Goal: Navigation & Orientation: Locate item on page

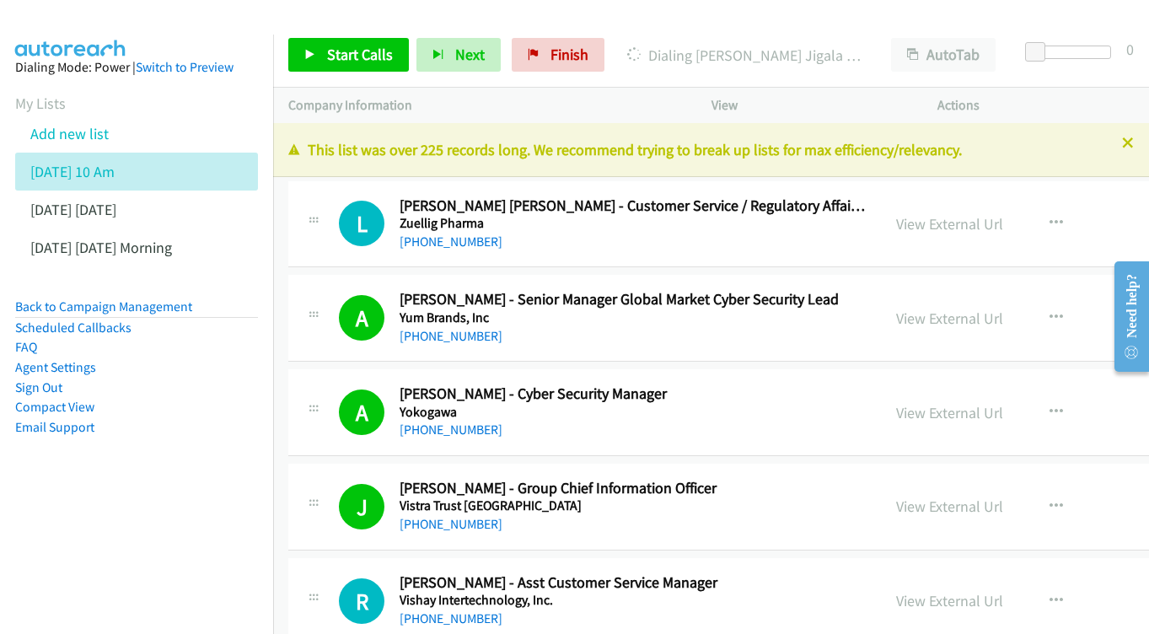
scroll to position [8203, 0]
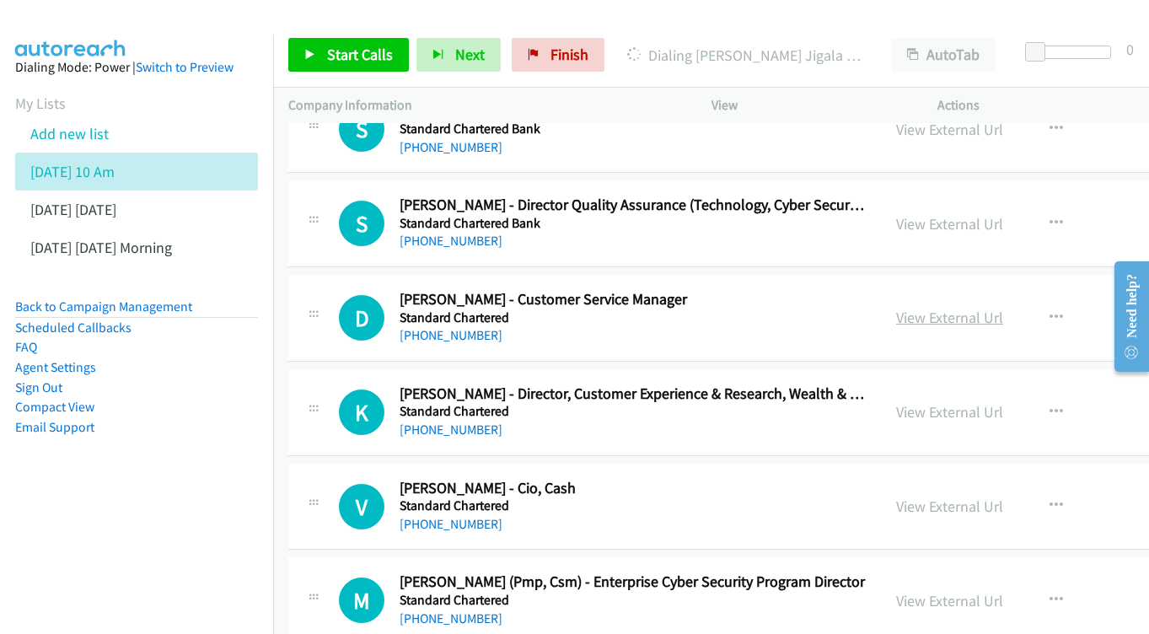
click at [995, 308] on link "View External Url" at bounding box center [949, 317] width 107 height 19
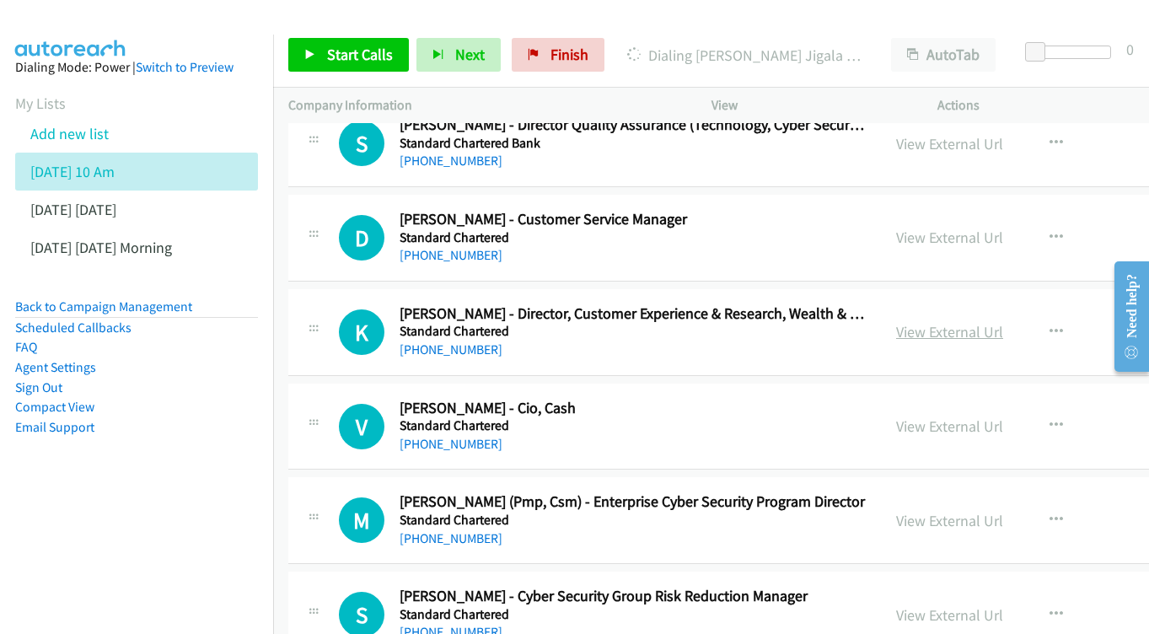
scroll to position [8286, 0]
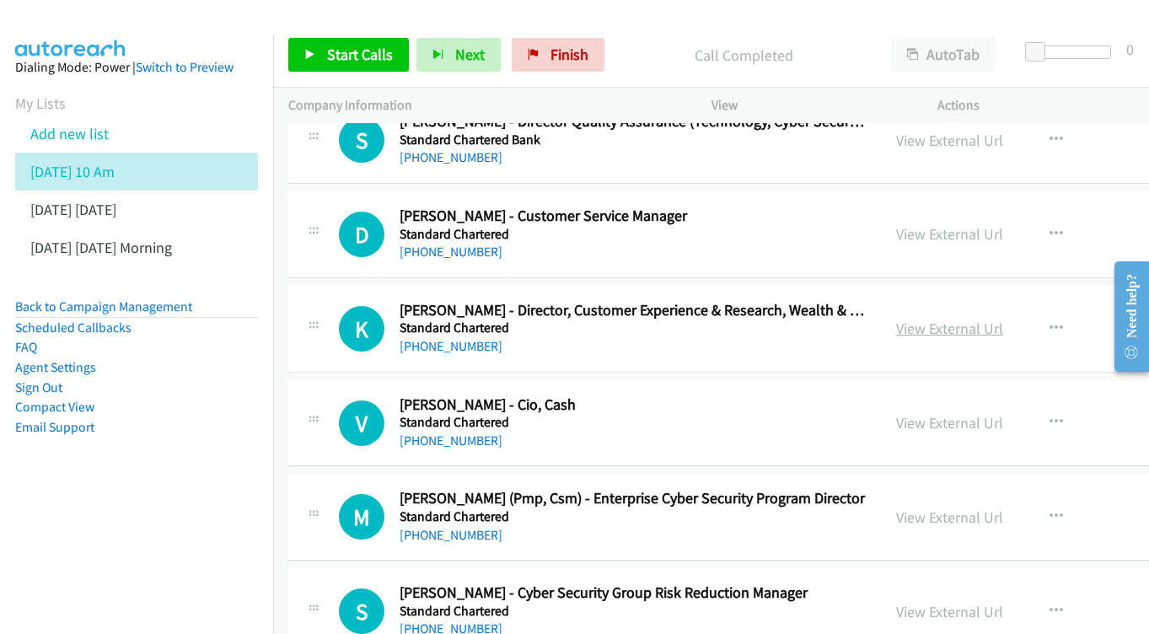
click at [984, 319] on link "View External Url" at bounding box center [949, 328] width 107 height 19
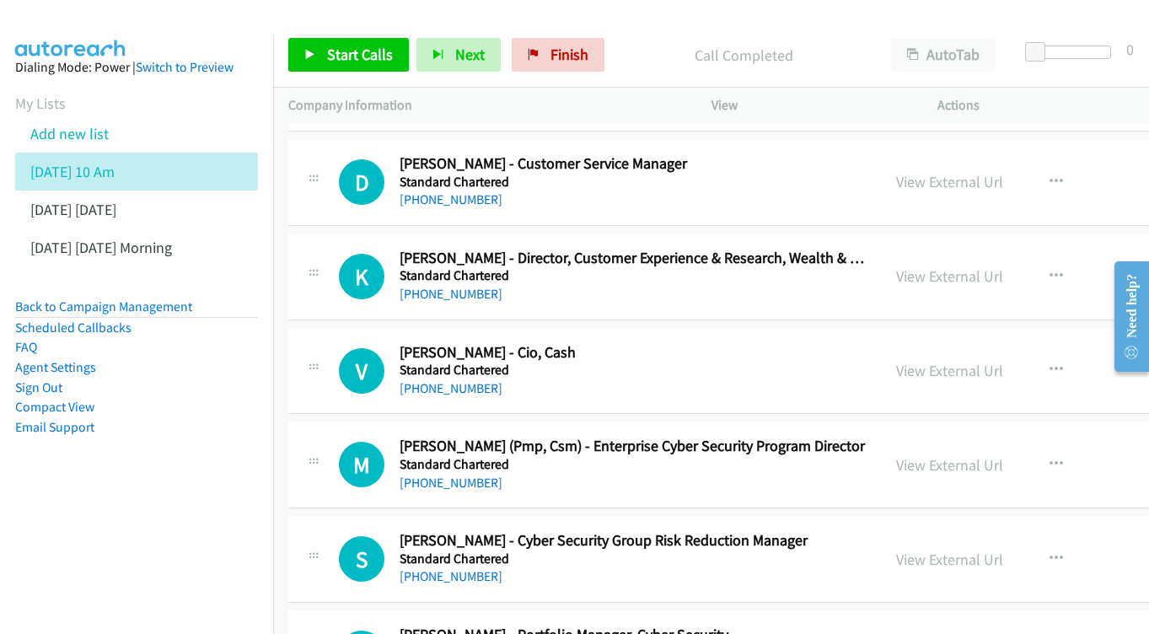
scroll to position [8342, 0]
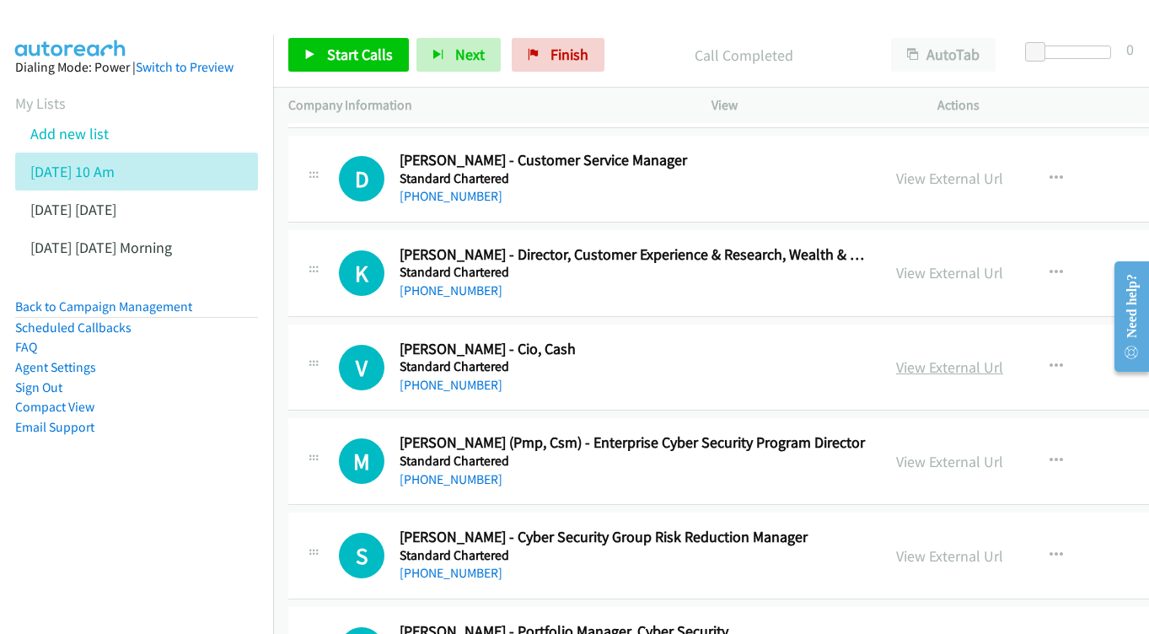
click at [1003, 358] on link "View External Url" at bounding box center [949, 367] width 107 height 19
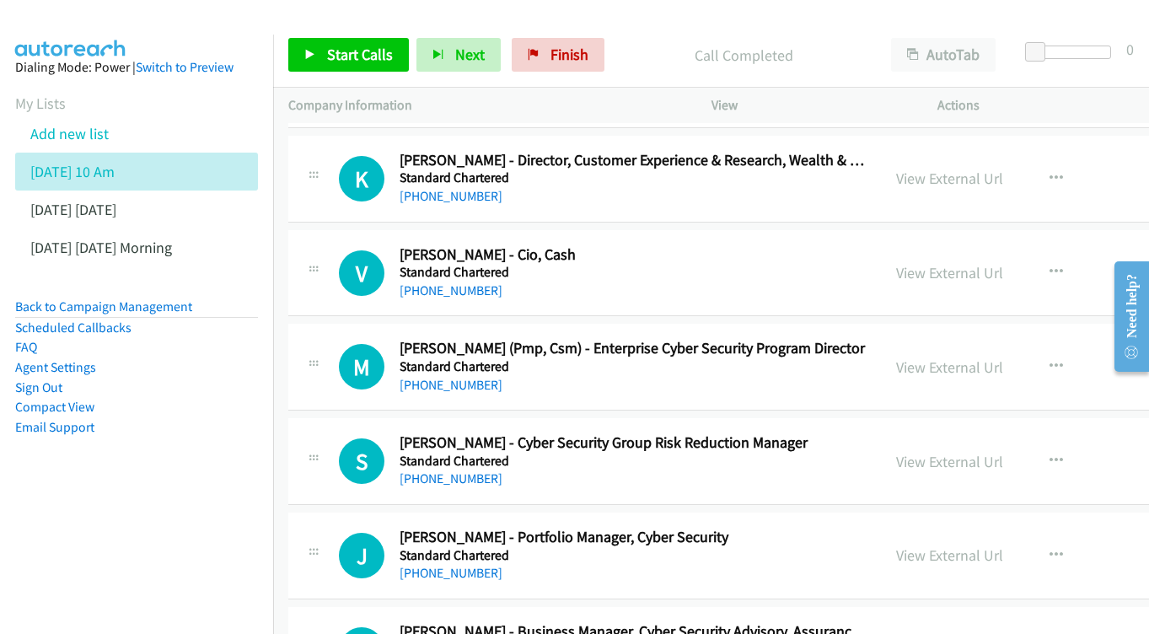
scroll to position [8468, 0]
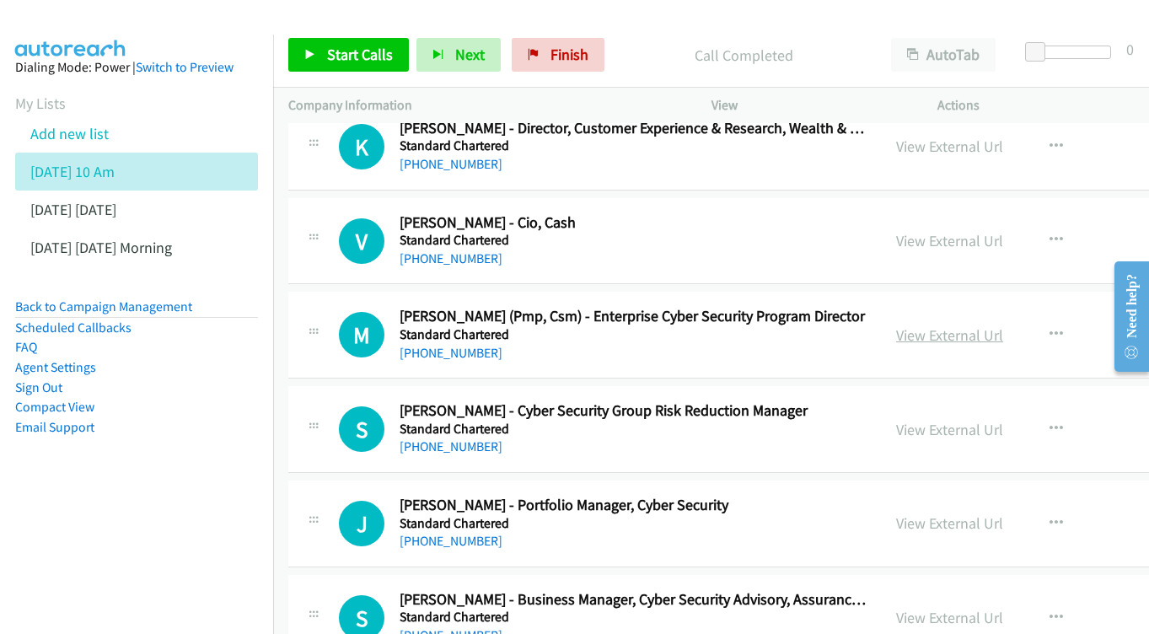
click at [1003, 325] on link "View External Url" at bounding box center [949, 334] width 107 height 19
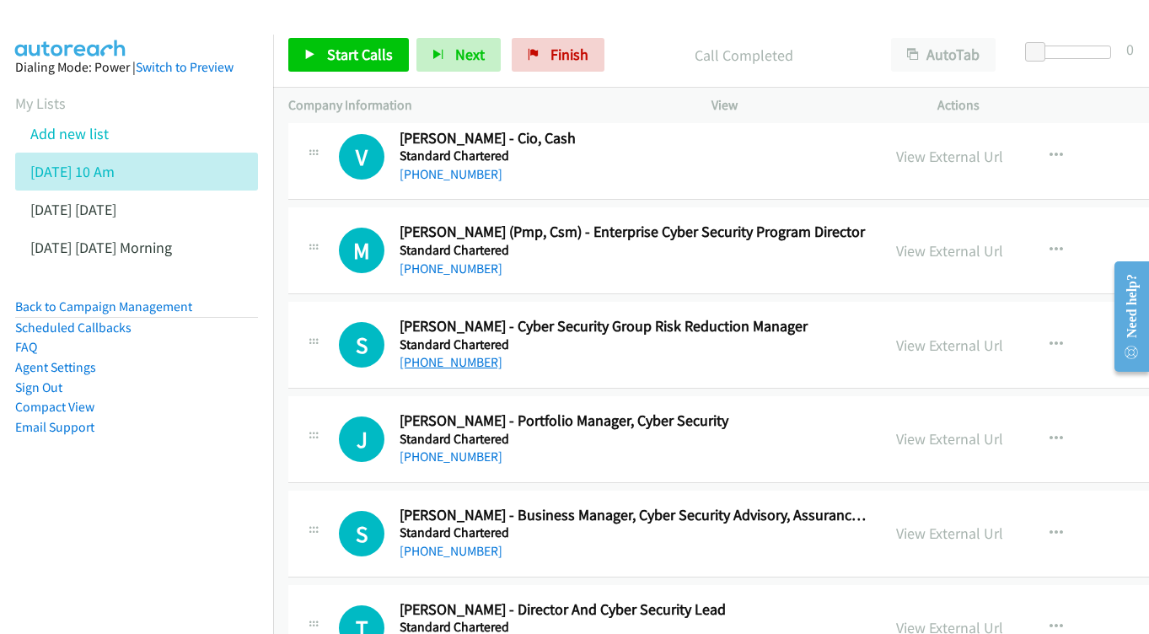
scroll to position [8556, 0]
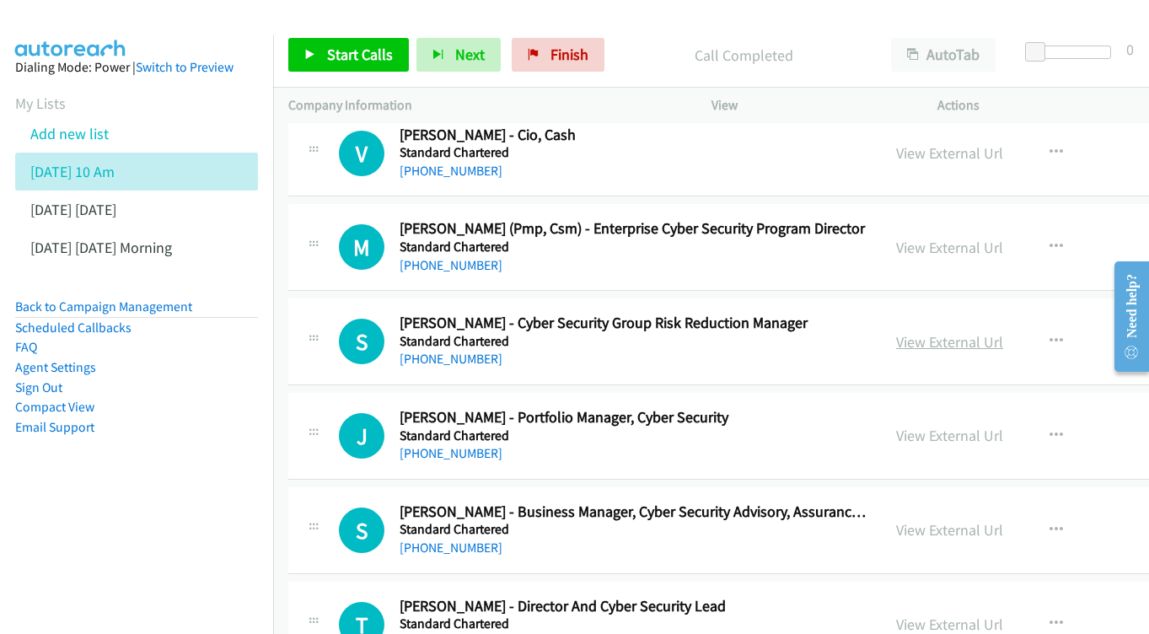
click at [997, 332] on link "View External Url" at bounding box center [949, 341] width 107 height 19
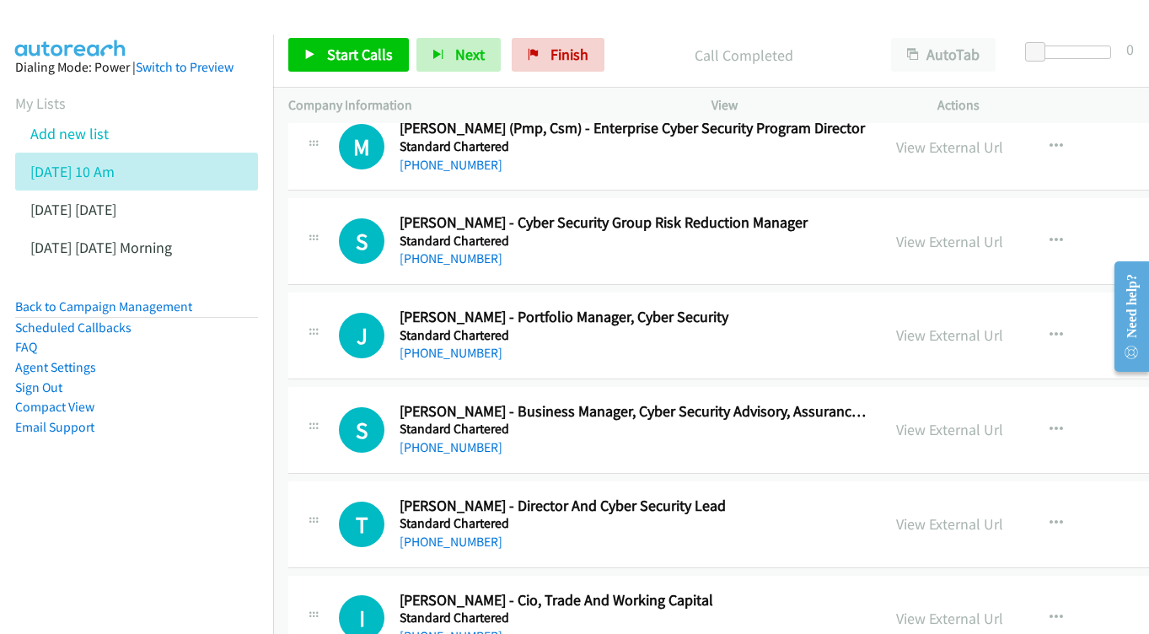
scroll to position [8653, 0]
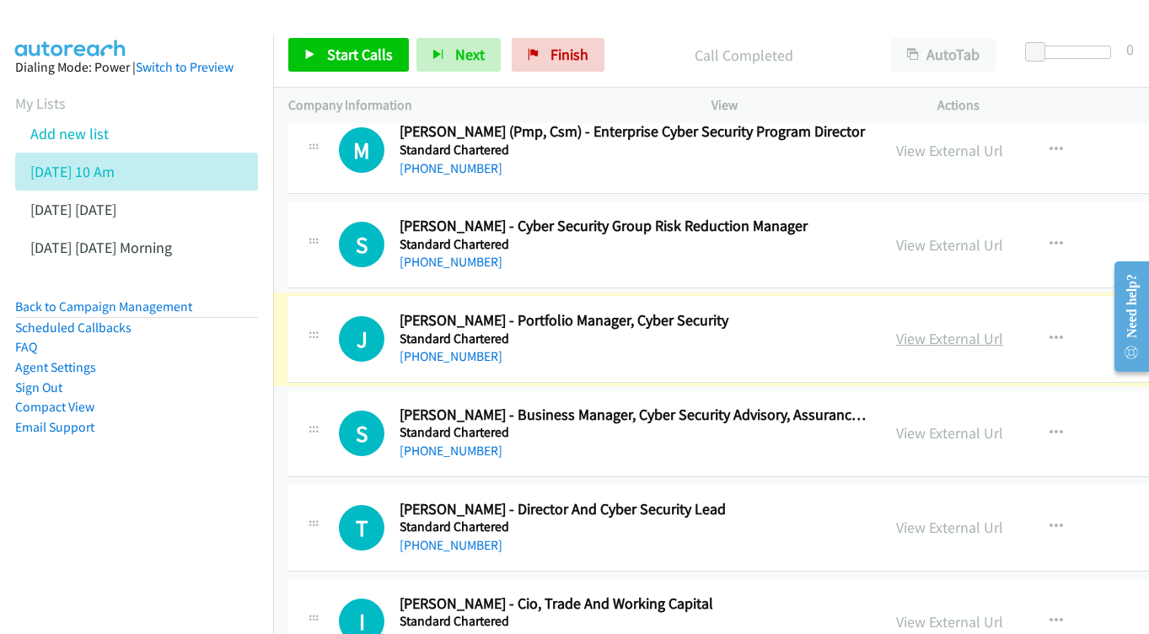
click at [1002, 329] on link "View External Url" at bounding box center [949, 338] width 107 height 19
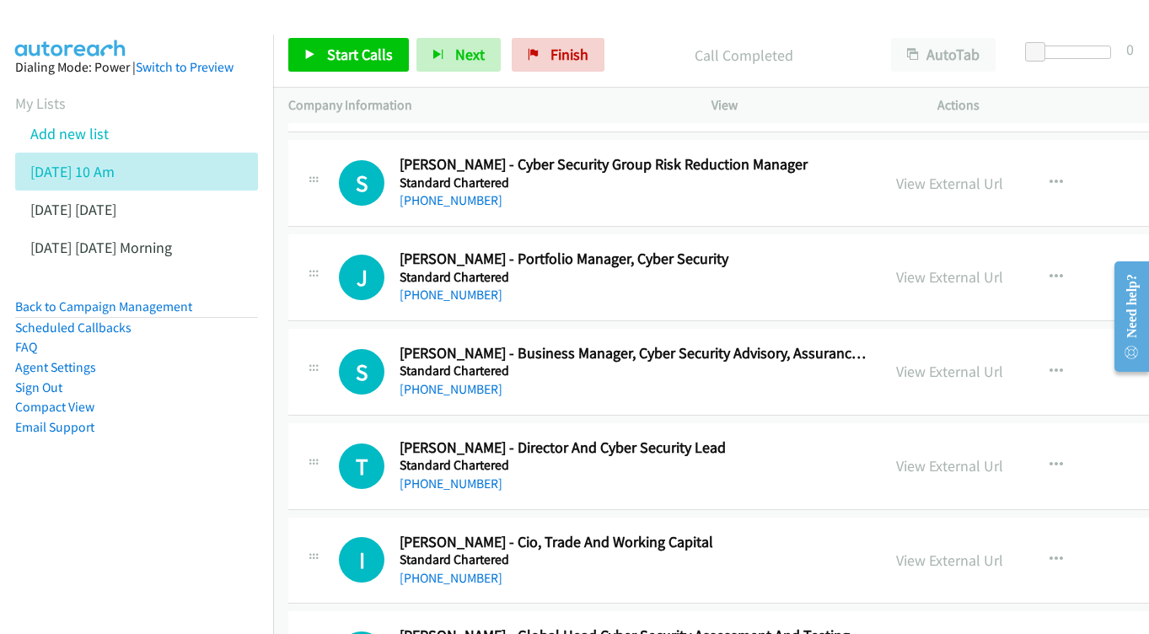
scroll to position [8741, 0]
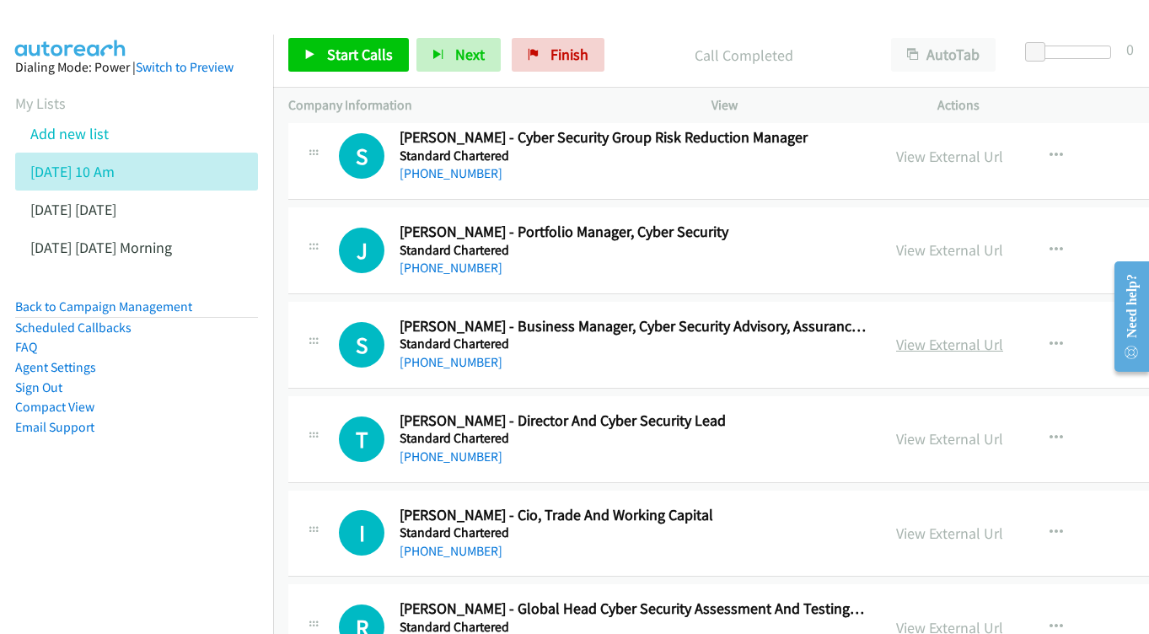
click at [1003, 335] on link "View External Url" at bounding box center [949, 344] width 107 height 19
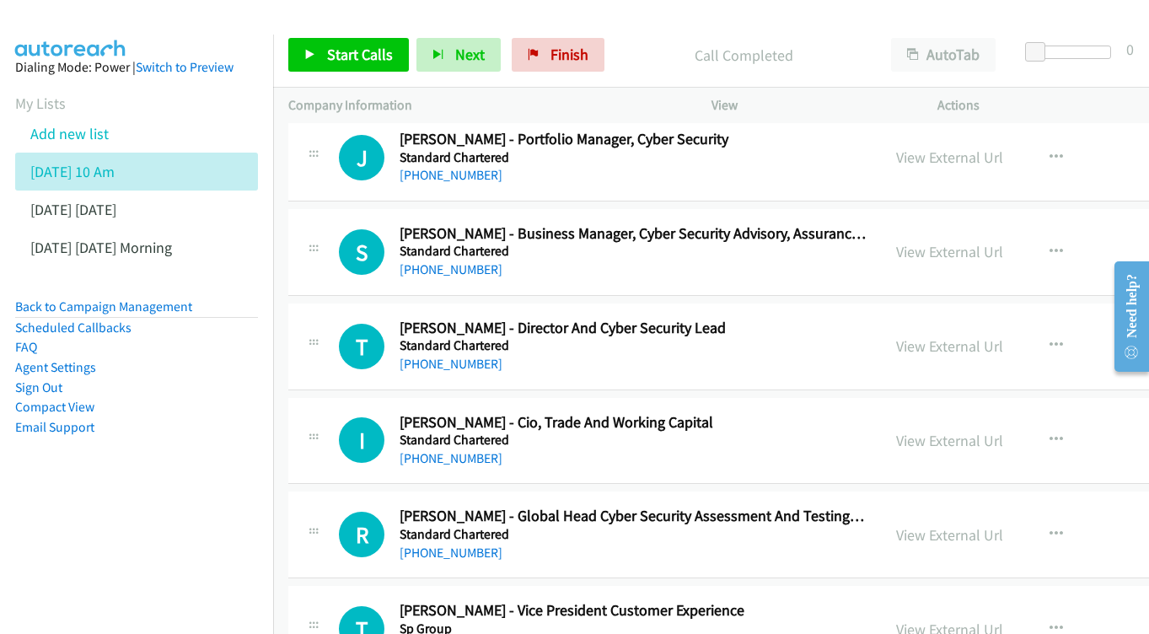
scroll to position [8860, 0]
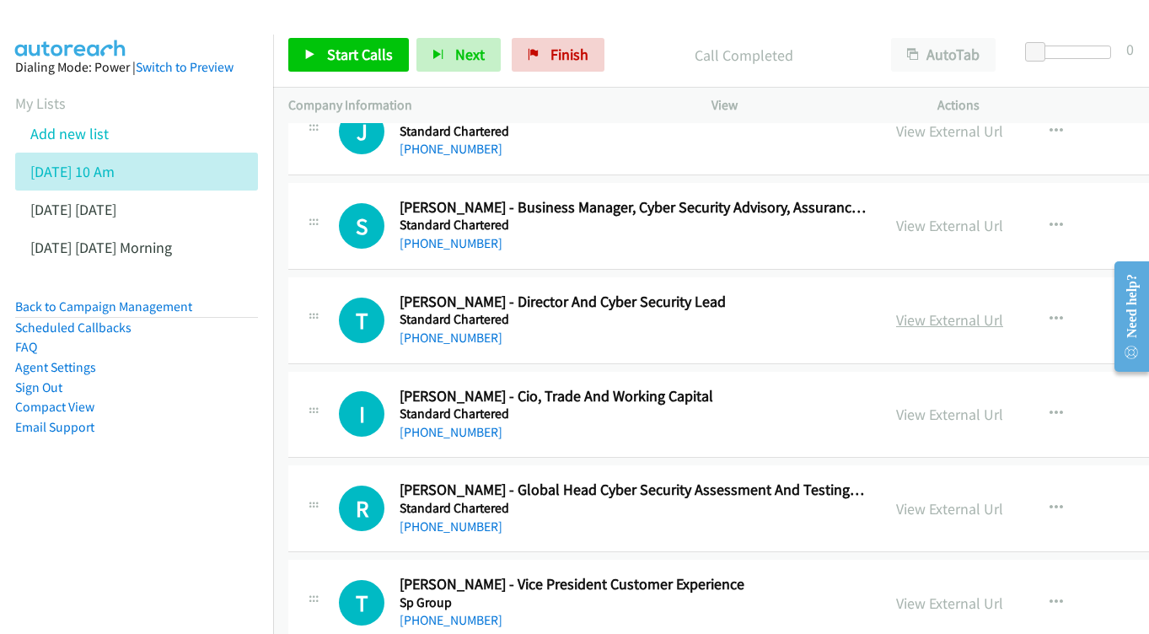
click at [1003, 310] on link "View External Url" at bounding box center [949, 319] width 107 height 19
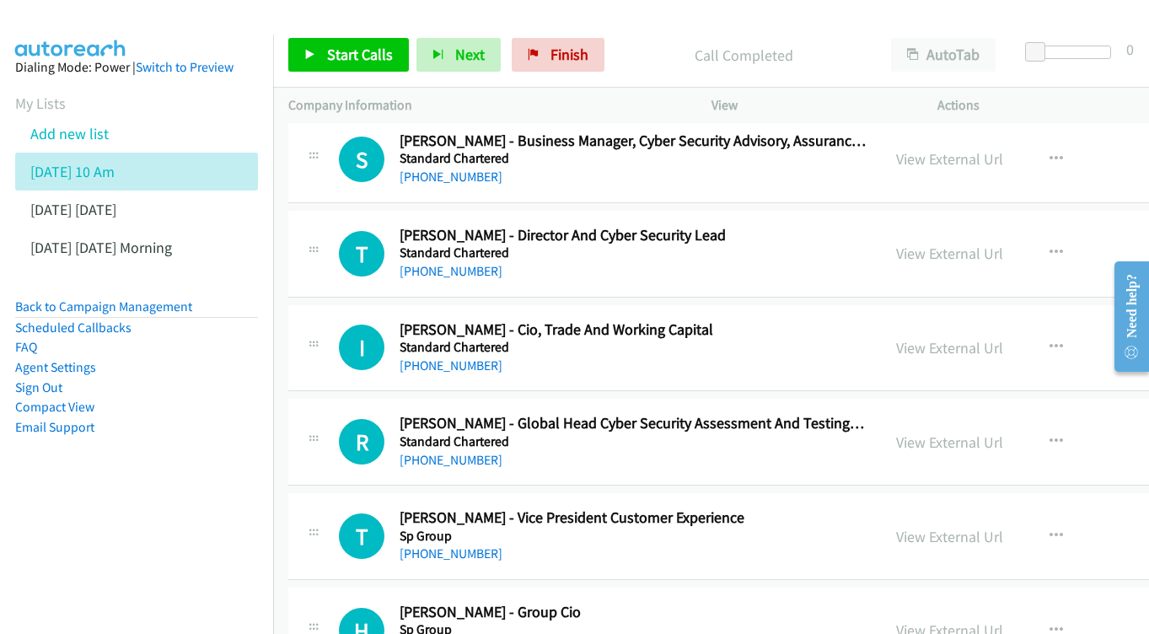
scroll to position [8930, 0]
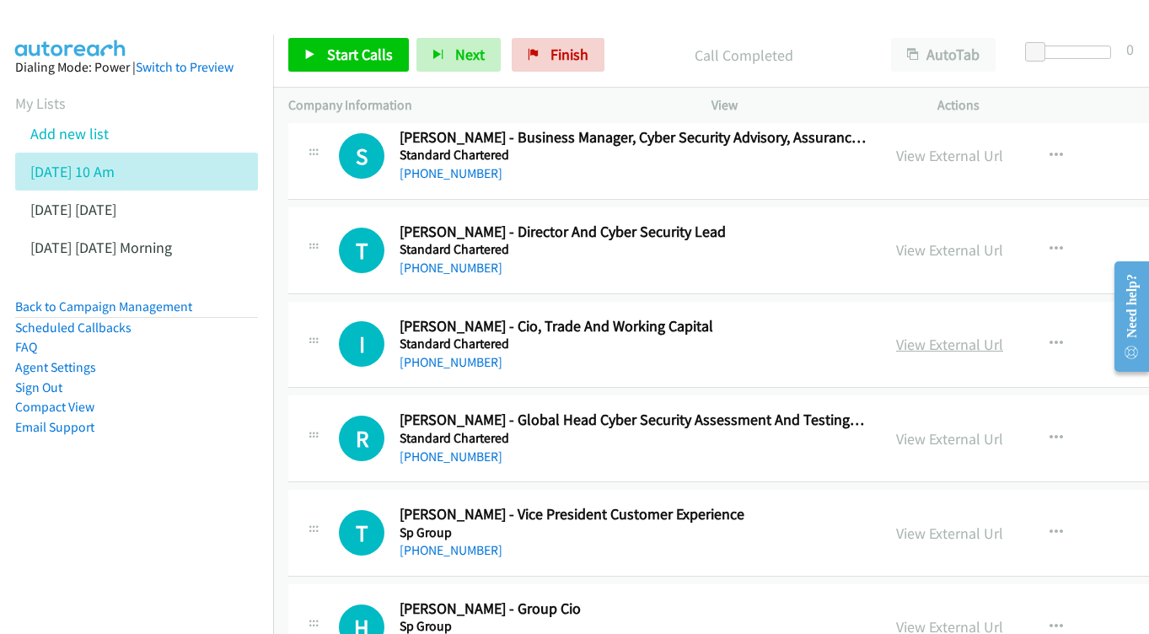
click at [991, 333] on div "View External Url" at bounding box center [949, 344] width 107 height 23
click at [1003, 335] on link "View External Url" at bounding box center [949, 344] width 107 height 19
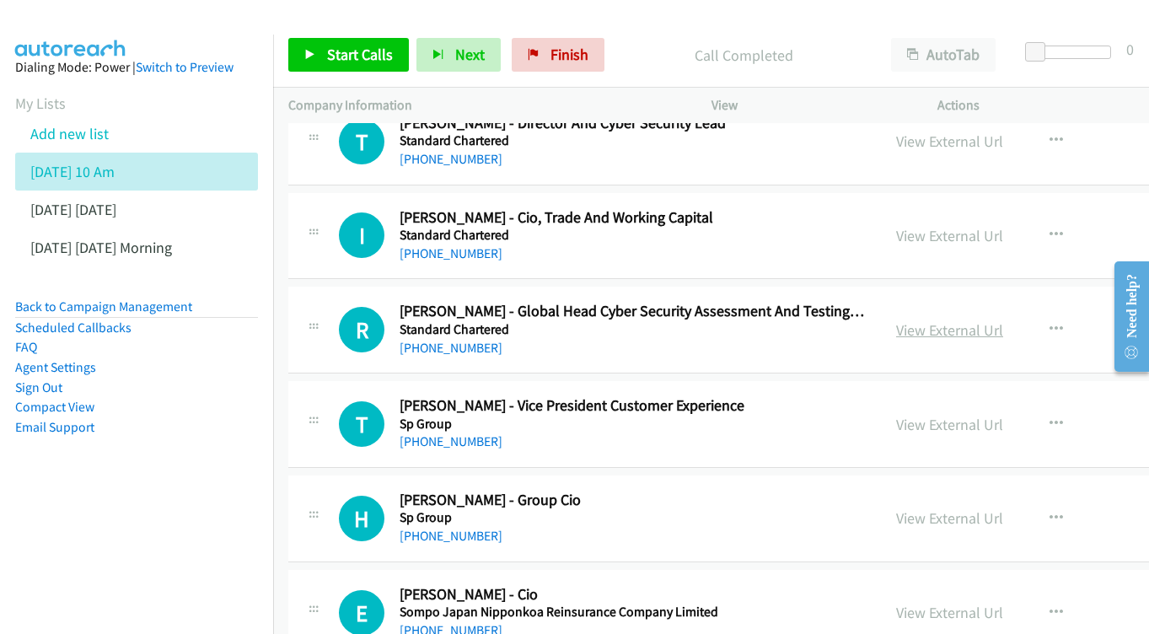
click at [995, 320] on link "View External Url" at bounding box center [949, 329] width 107 height 19
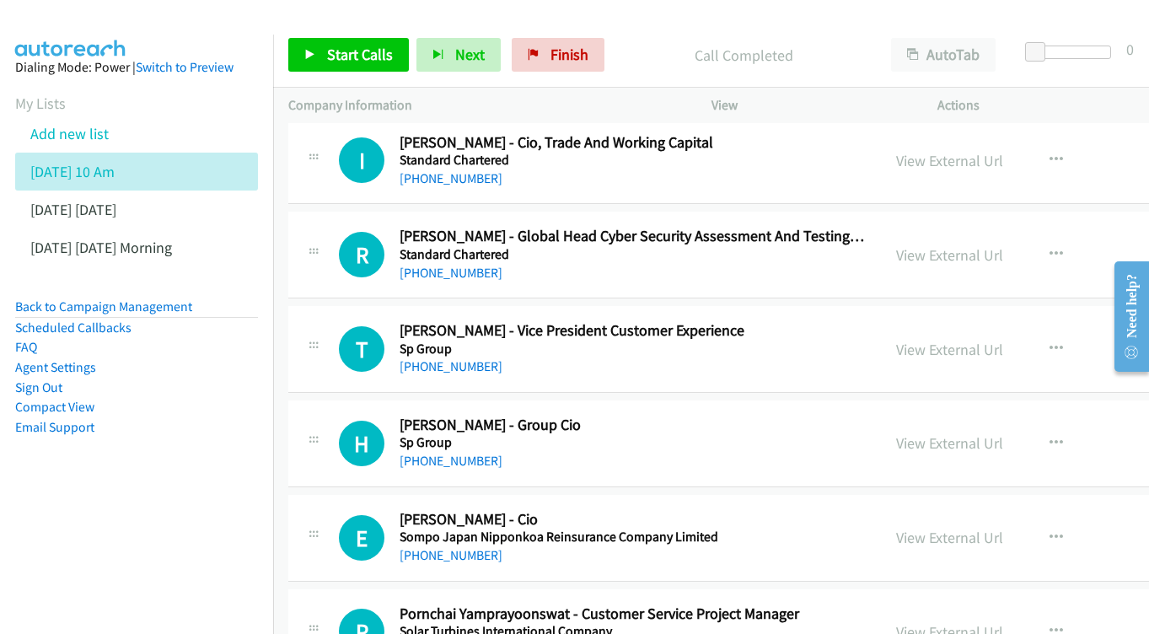
scroll to position [9140, 0]
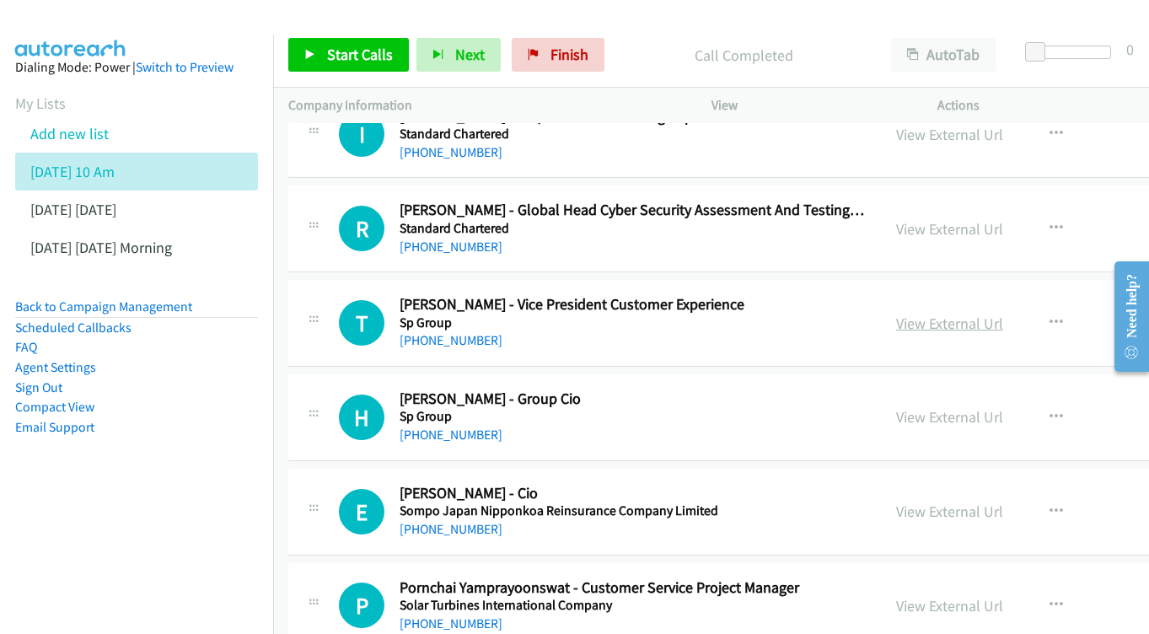
click at [982, 314] on link "View External Url" at bounding box center [949, 323] width 107 height 19
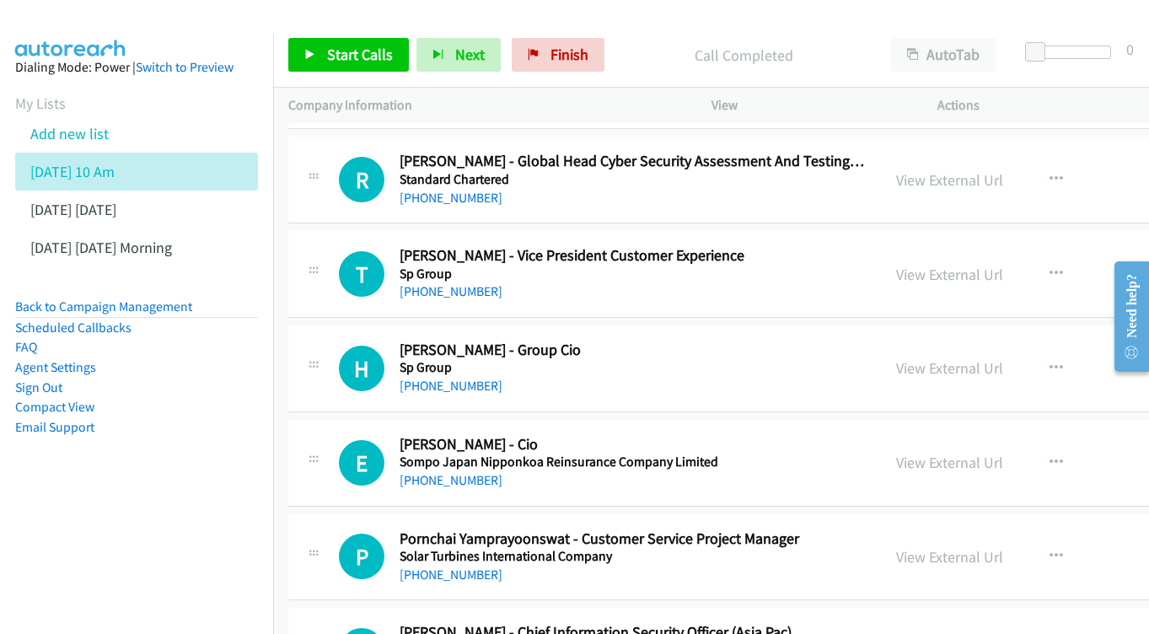
scroll to position [9192, 0]
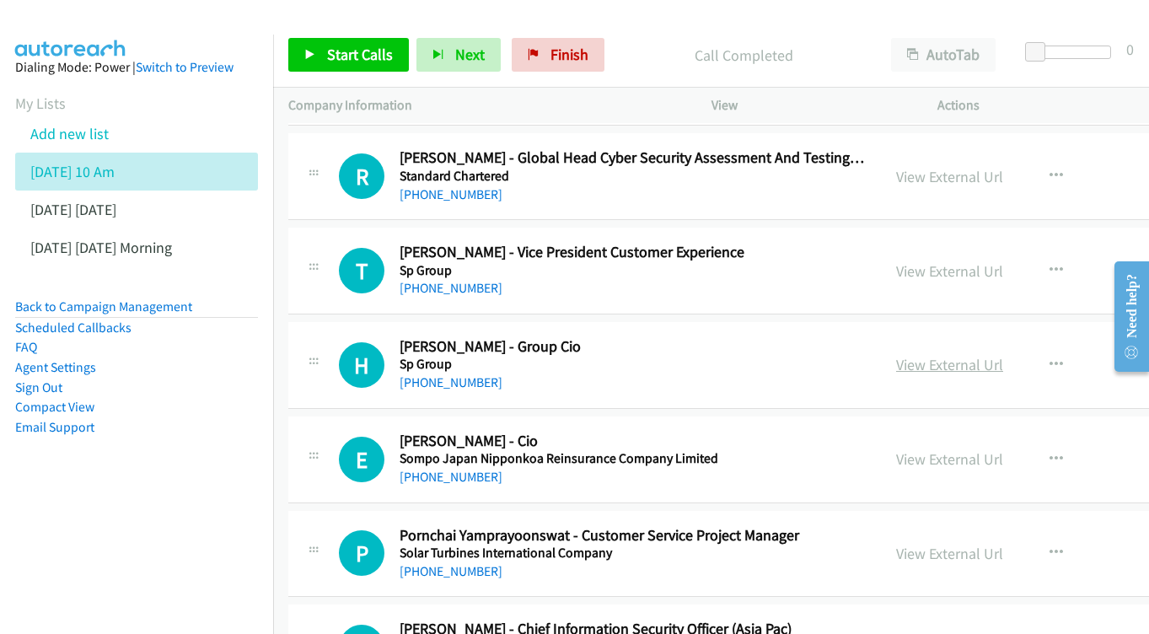
click at [1003, 355] on link "View External Url" at bounding box center [949, 364] width 107 height 19
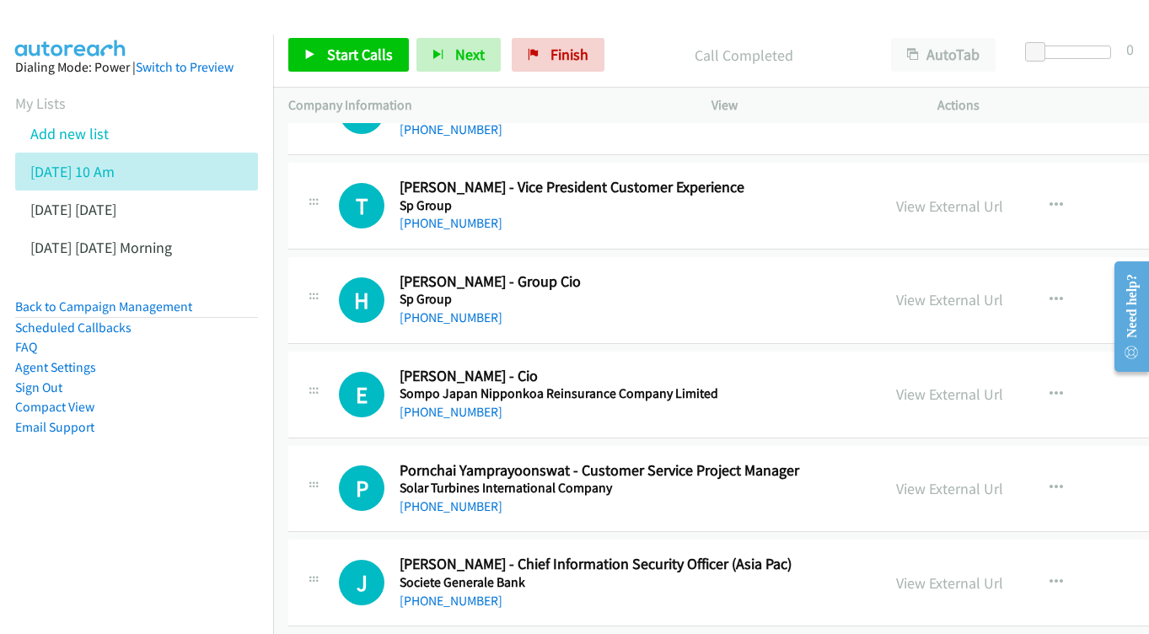
scroll to position [9287, 0]
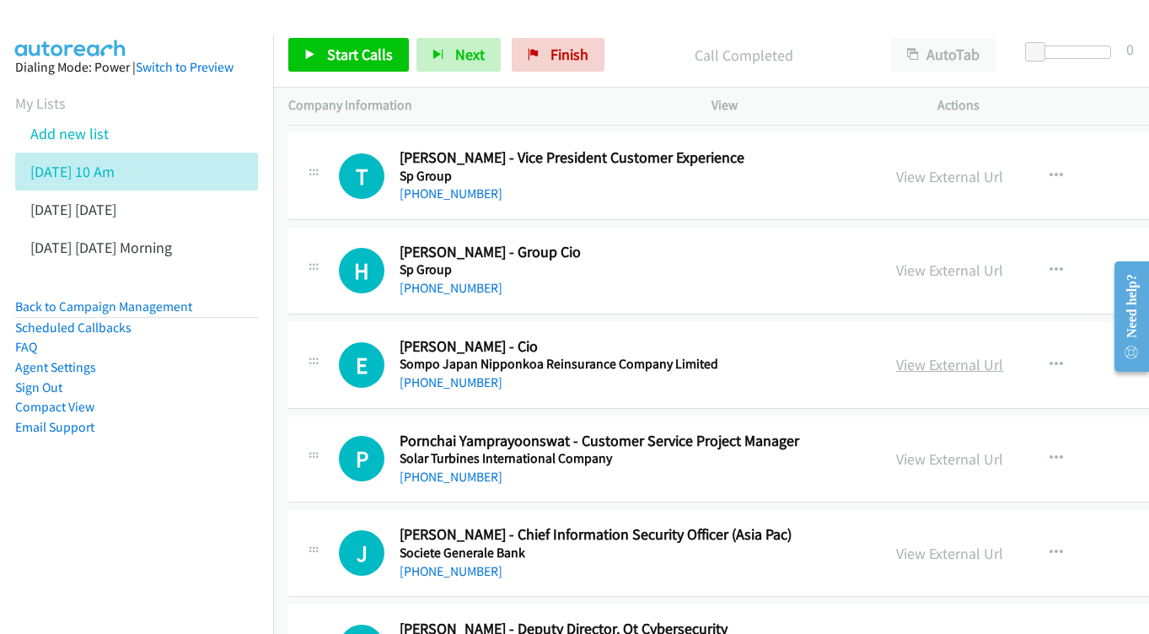
click at [999, 355] on link "View External Url" at bounding box center [949, 364] width 107 height 19
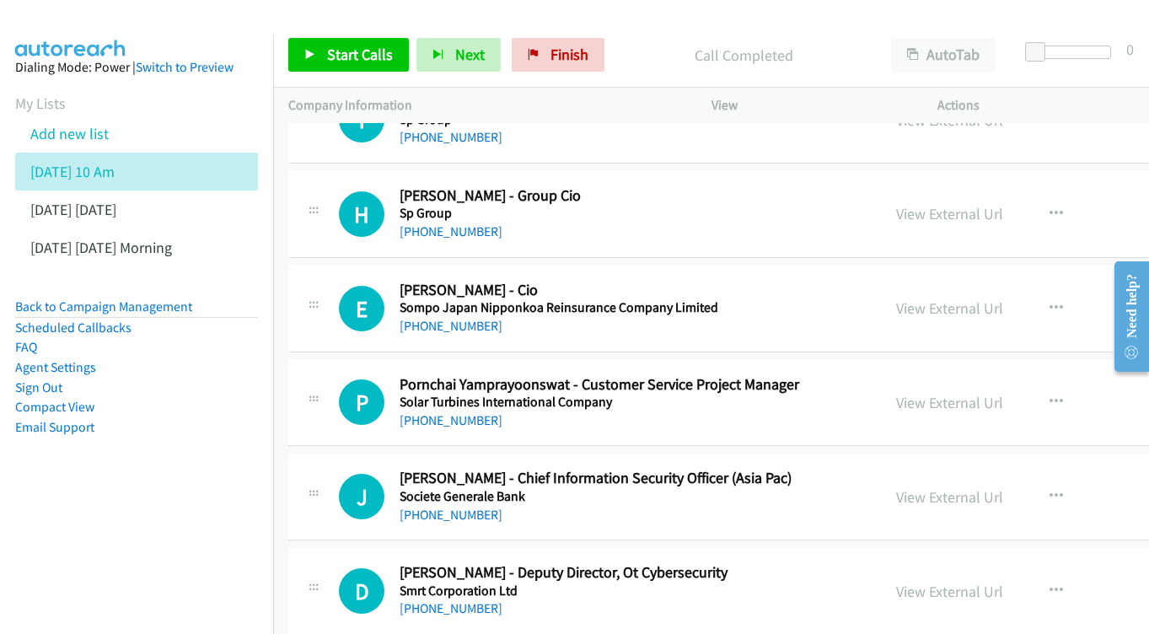
scroll to position [9347, 0]
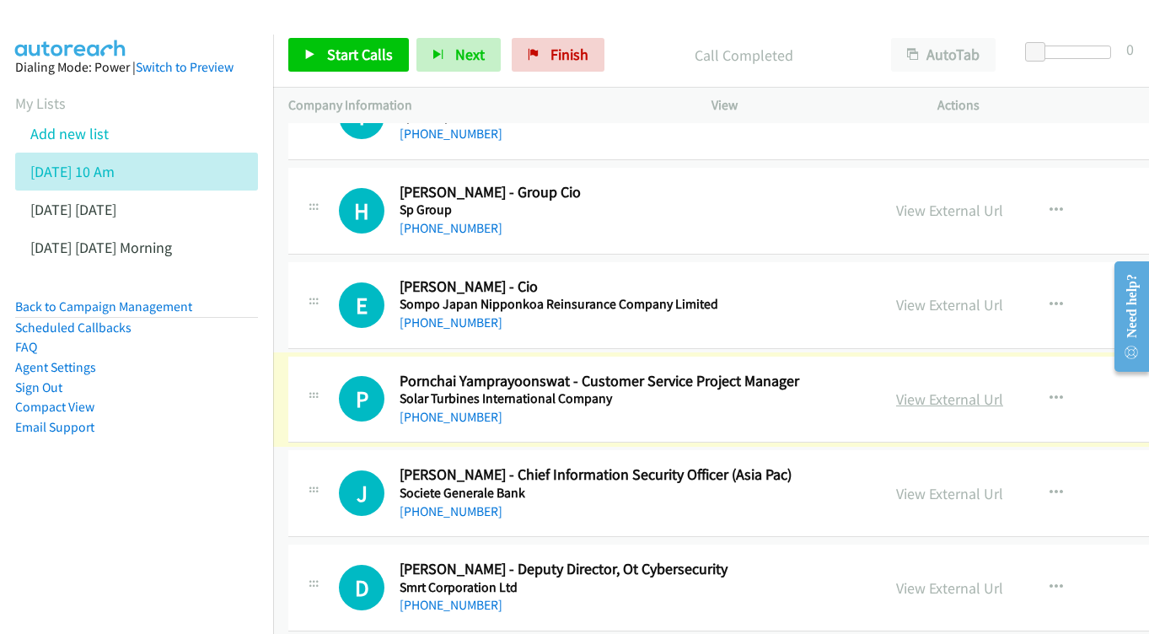
click at [1003, 390] on link "View External Url" at bounding box center [949, 399] width 107 height 19
